Goal: Task Accomplishment & Management: Use online tool/utility

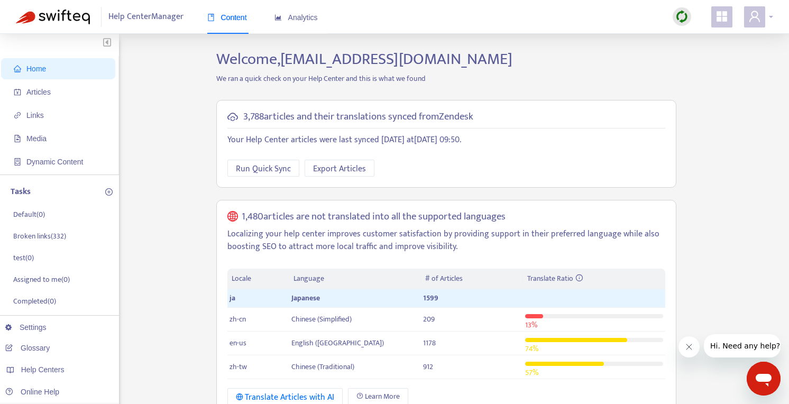
click at [767, 7] on div at bounding box center [758, 16] width 29 height 21
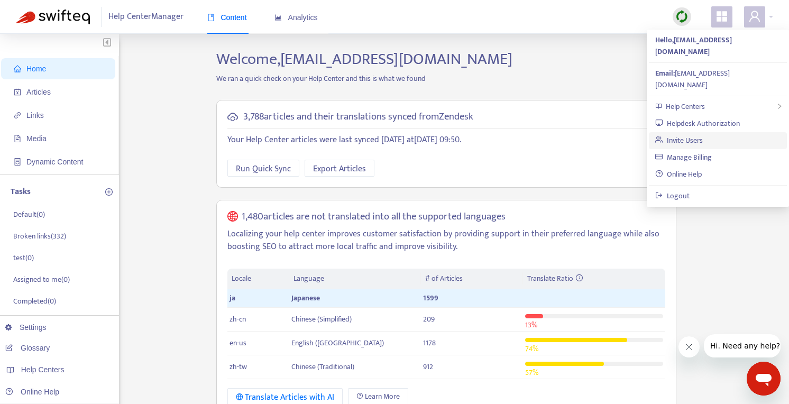
click at [703, 134] on link "Invite Users" at bounding box center [679, 140] width 48 height 12
